Goal: Communication & Community: Answer question/provide support

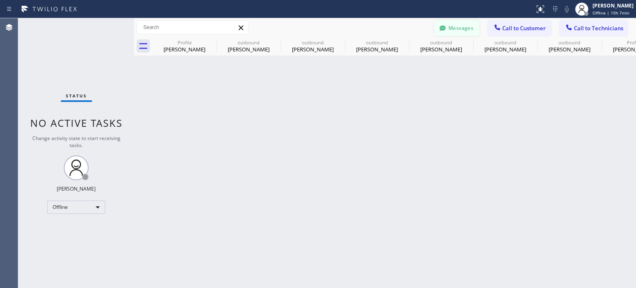
click at [462, 23] on button "Messages" at bounding box center [457, 28] width 46 height 16
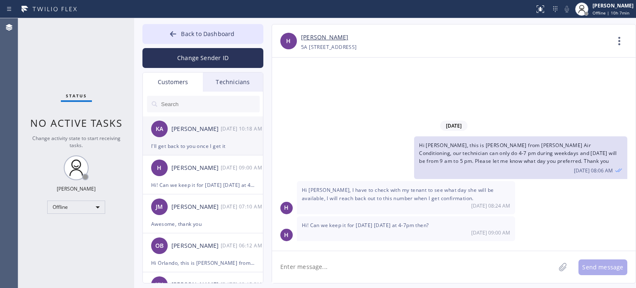
click at [200, 144] on div "I'll get back to you once I get it" at bounding box center [202, 146] width 103 height 10
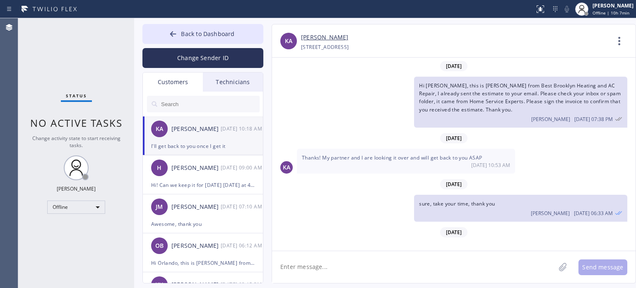
scroll to position [1064, 0]
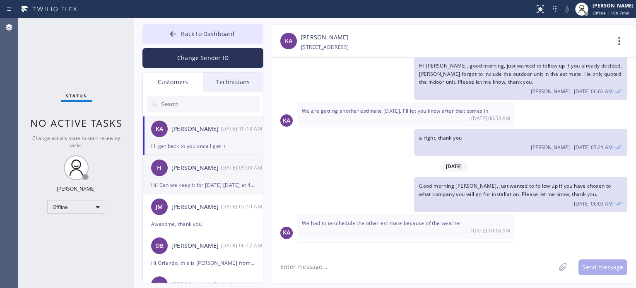
click at [202, 172] on div "H [PERSON_NAME] [DATE] 09:00 AM" at bounding box center [203, 167] width 121 height 25
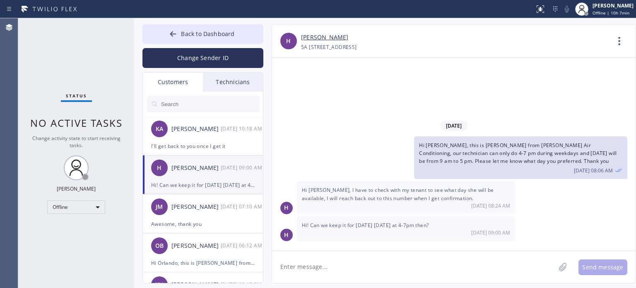
scroll to position [0, 0]
click at [322, 270] on textarea at bounding box center [413, 267] width 283 height 32
type textarea "yes [PERSON_NAME], we can and I already sent an email confirmation, thank you"
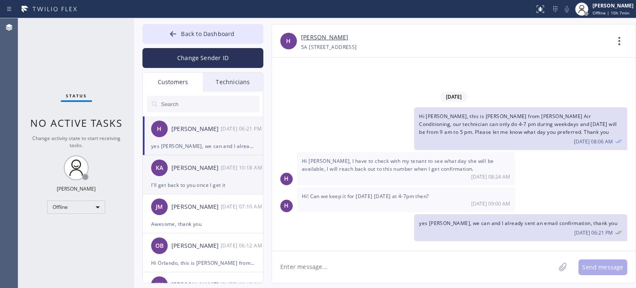
click at [213, 182] on div "I'll get back to you once I get it" at bounding box center [202, 185] width 103 height 10
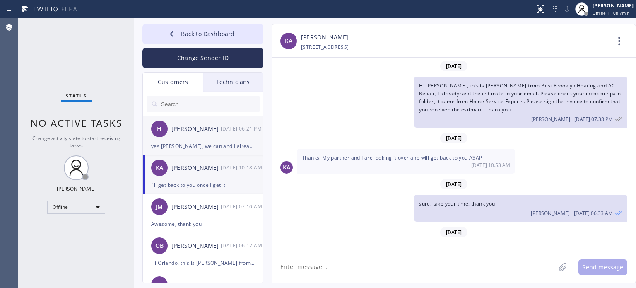
scroll to position [1064, 0]
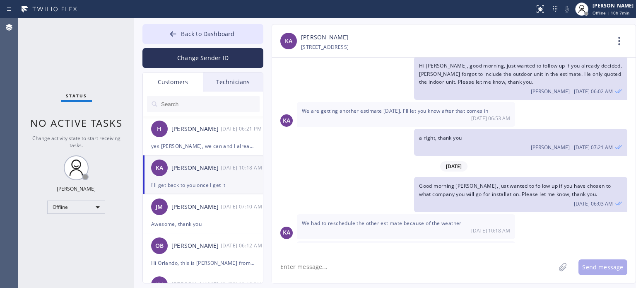
click at [364, 268] on textarea at bounding box center [413, 267] width 283 height 32
type textarea "oh I see, take your time, no worries"
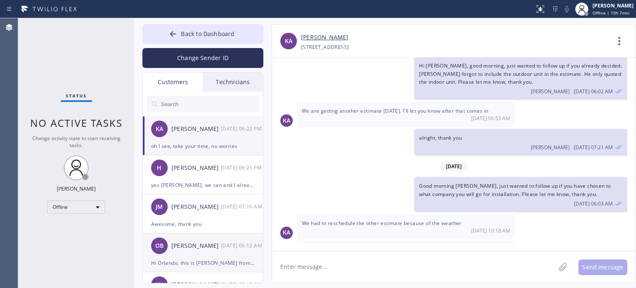
scroll to position [1093, 0]
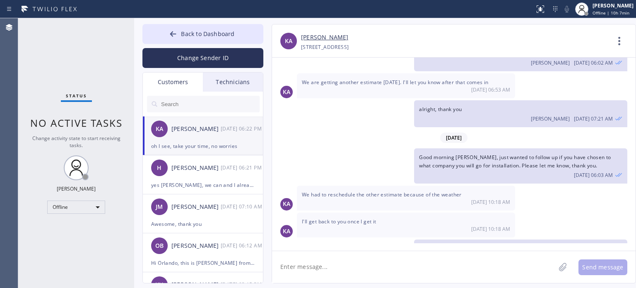
click at [174, 100] on input "text" at bounding box center [209, 104] width 99 height 17
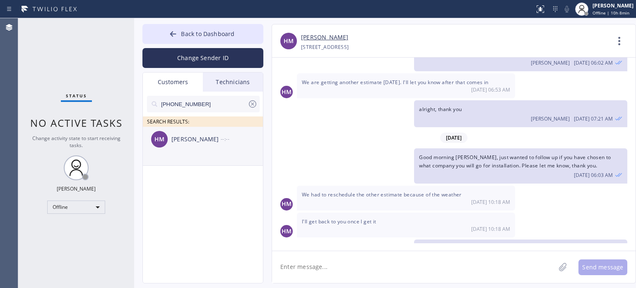
click at [207, 141] on div "[PERSON_NAME]" at bounding box center [195, 140] width 49 height 10
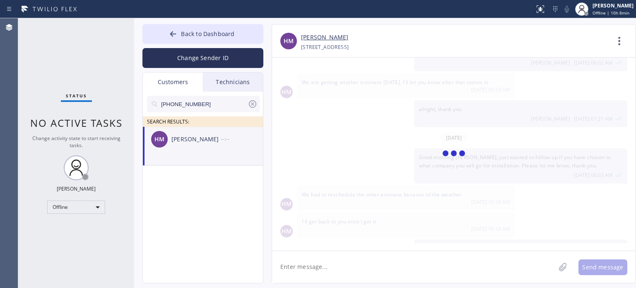
scroll to position [0, 0]
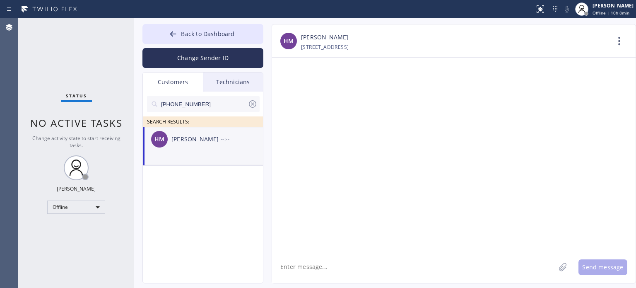
click at [361, 263] on textarea at bounding box center [413, 267] width 283 height 32
click at [468, 266] on textarea "Hi [PERSON_NAME], this is [PERSON_NAME] from HVAC Service, our technician can't…" at bounding box center [421, 267] width 298 height 32
click at [488, 268] on textarea "Hi [PERSON_NAME], this is [PERSON_NAME] from HVAC Service, our technician can't…" at bounding box center [421, 267] width 298 height 32
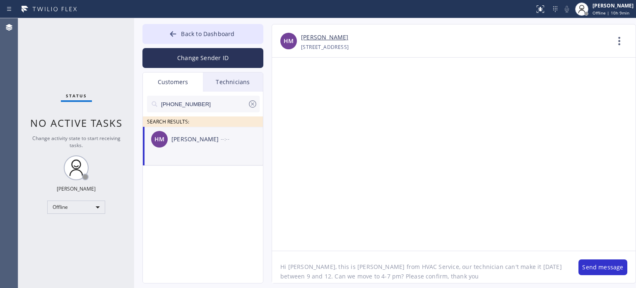
type textarea "Hi [PERSON_NAME], this is [PERSON_NAME] from HVAC Service, our technician can't…"
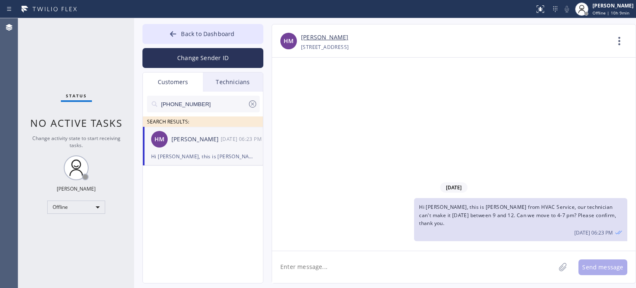
click at [252, 103] on icon at bounding box center [252, 103] width 7 height 7
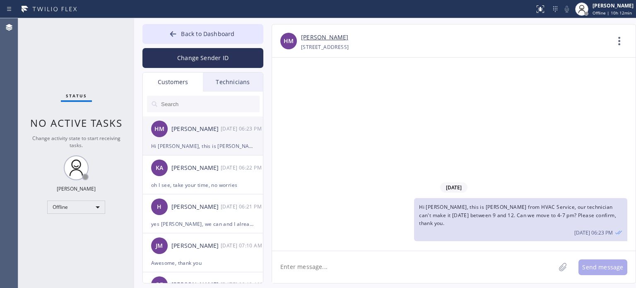
click at [191, 140] on div "HM [PERSON_NAME] [DATE] 06:23 PM" at bounding box center [203, 128] width 121 height 25
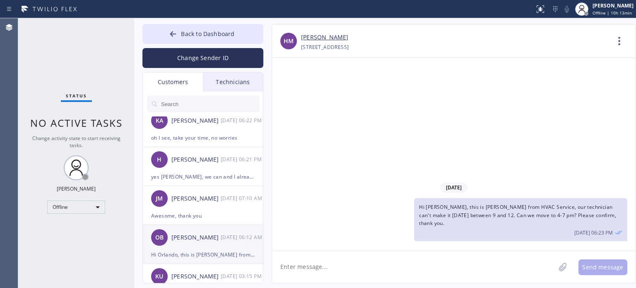
scroll to position [83, 0]
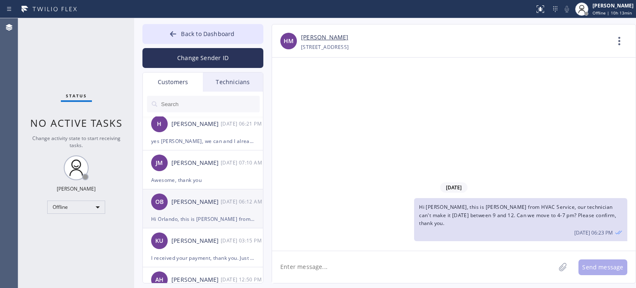
click at [197, 209] on div "OB [PERSON_NAME] [DATE] 06:12 AM" at bounding box center [203, 201] width 121 height 25
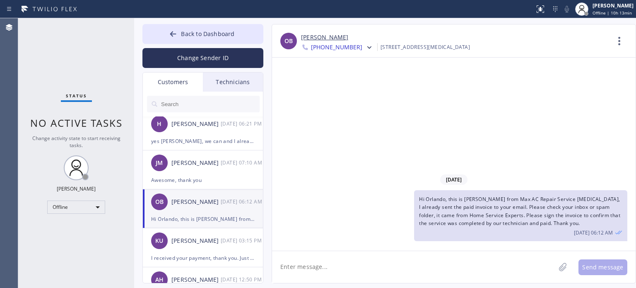
click at [328, 38] on link "[PERSON_NAME]" at bounding box center [324, 38] width 47 height 10
